Goal: Transaction & Acquisition: Subscribe to service/newsletter

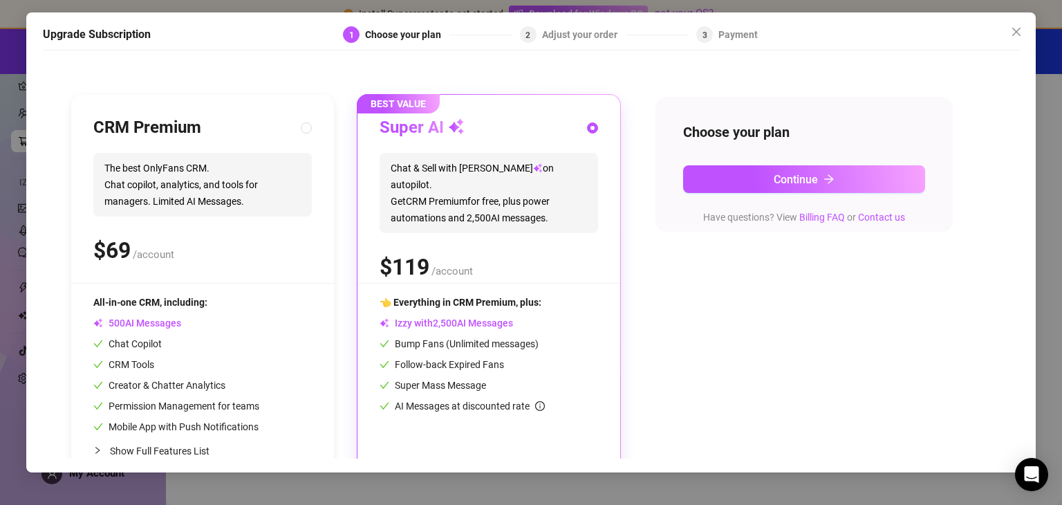
scroll to position [111, 0]
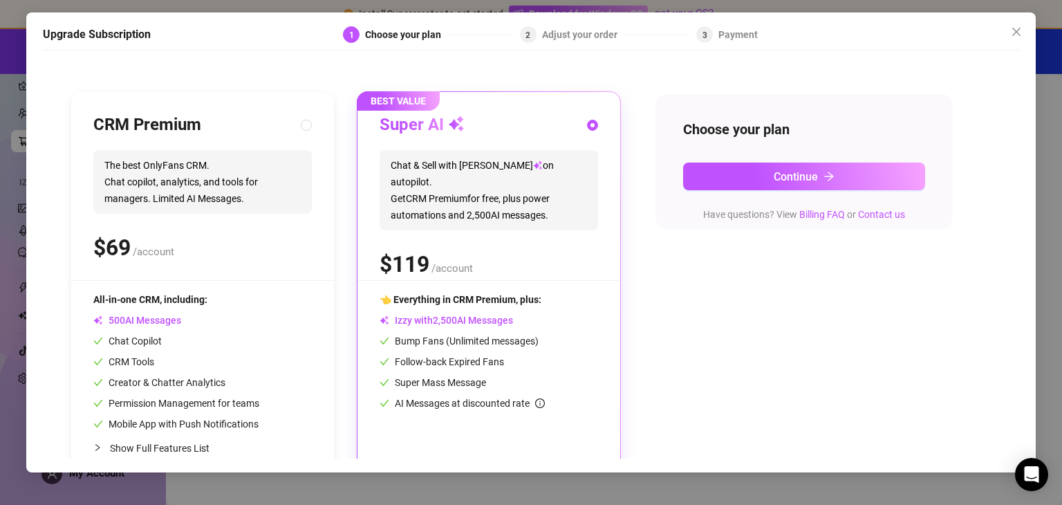
click at [249, 233] on div "$ /account" at bounding box center [202, 247] width 218 height 35
radio input "true"
radio input "false"
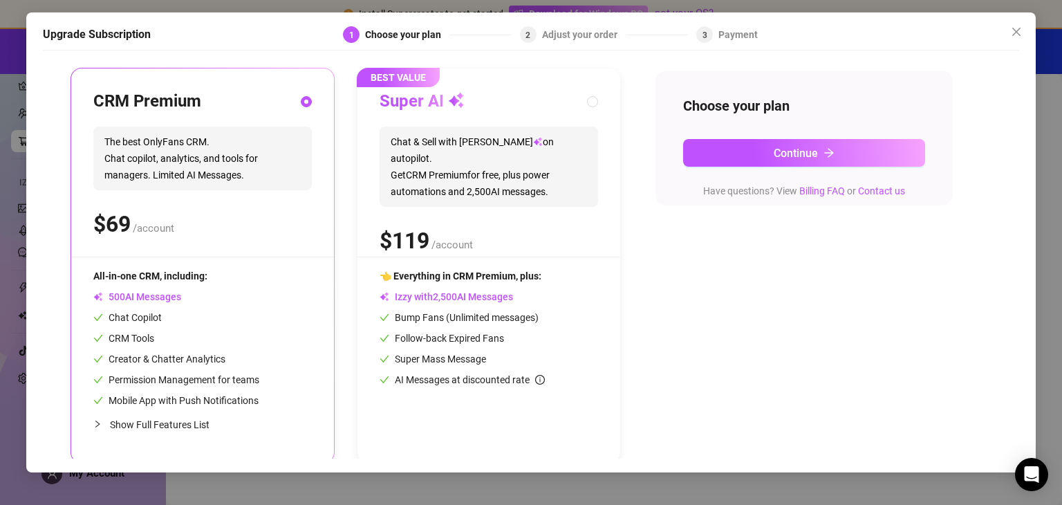
scroll to position [138, 0]
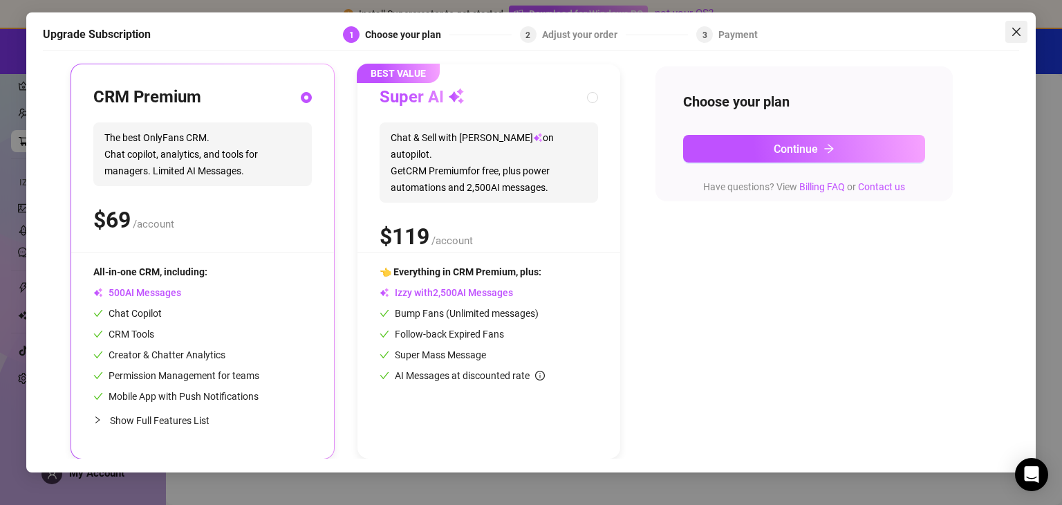
click at [1017, 29] on icon "close" at bounding box center [1015, 32] width 8 height 8
